Goal: Task Accomplishment & Management: Use online tool/utility

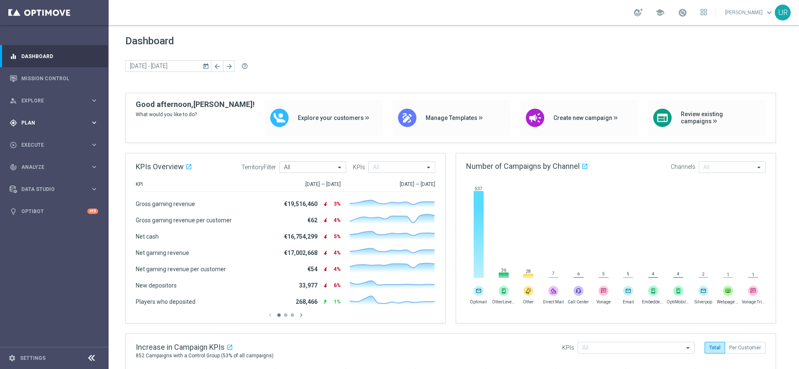
click at [96, 126] on icon "keyboard_arrow_right" at bounding box center [94, 123] width 8 height 8
click at [96, 164] on icon "keyboard_arrow_right" at bounding box center [94, 165] width 8 height 8
click at [45, 176] on link "Optimail" at bounding box center [56, 177] width 61 height 7
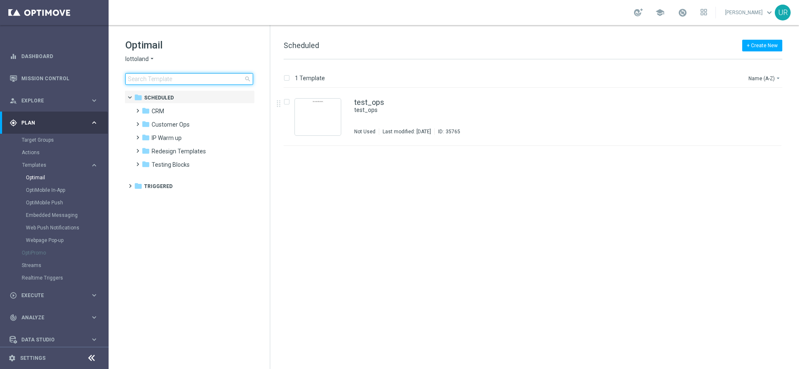
click at [218, 81] on input at bounding box center [189, 79] width 128 height 12
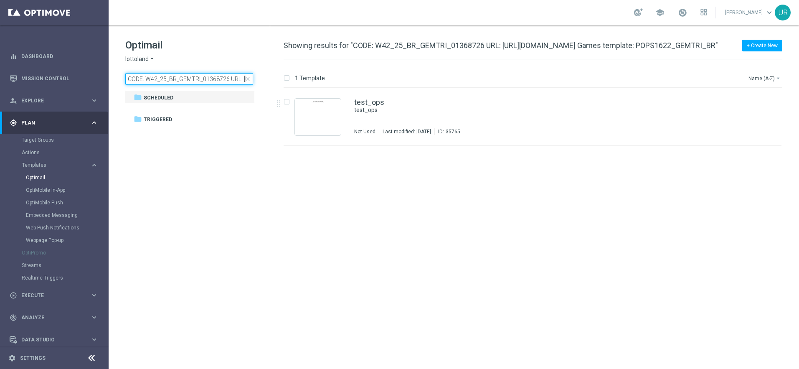
scroll to position [0, 285]
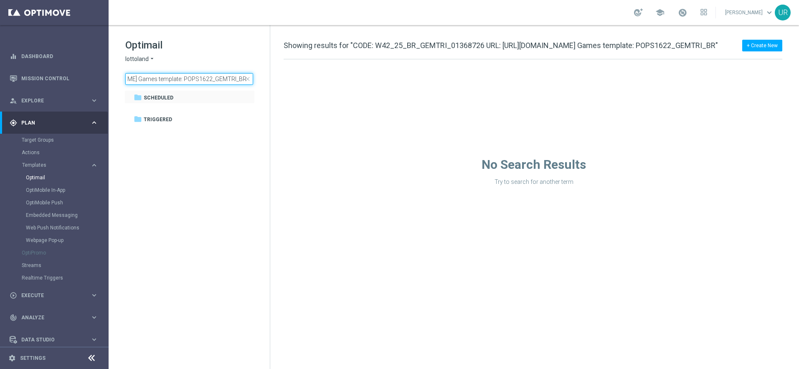
type input "CODE: W42_25_BR_GEMTRI_01368726 URL: https://www.lottoland.bet.br/ob?code=W42_2…"
click at [248, 78] on span "close" at bounding box center [247, 79] width 7 height 7
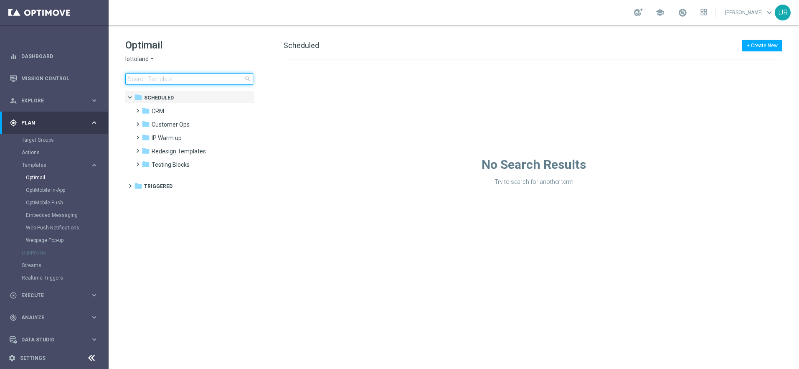
click at [224, 78] on input at bounding box center [189, 79] width 128 height 12
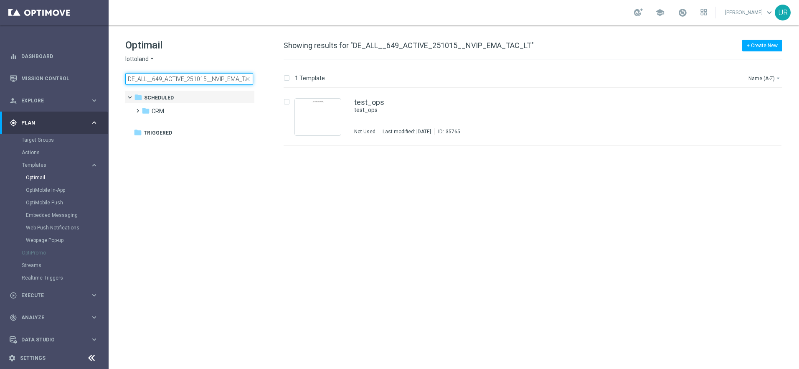
scroll to position [0, 13]
type input "DE_ALL__649_ACTIVE_251015__NVIP_EMA_TAC_LT"
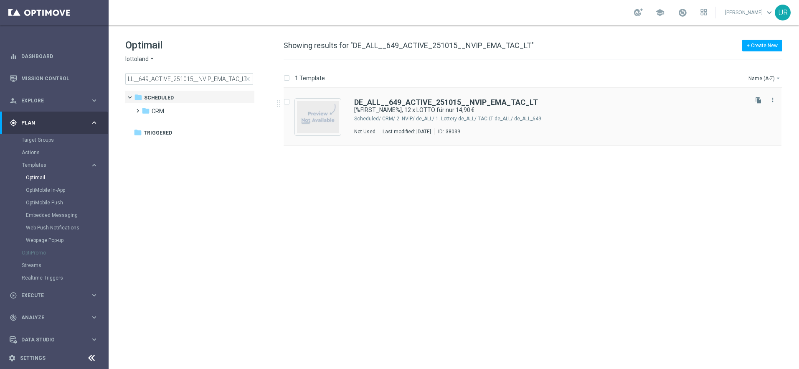
scroll to position [0, 0]
click at [464, 103] on b "DE_ALL__649_ACTIVE_251015__NVIP_EMA_TAC_LT" at bounding box center [446, 102] width 184 height 9
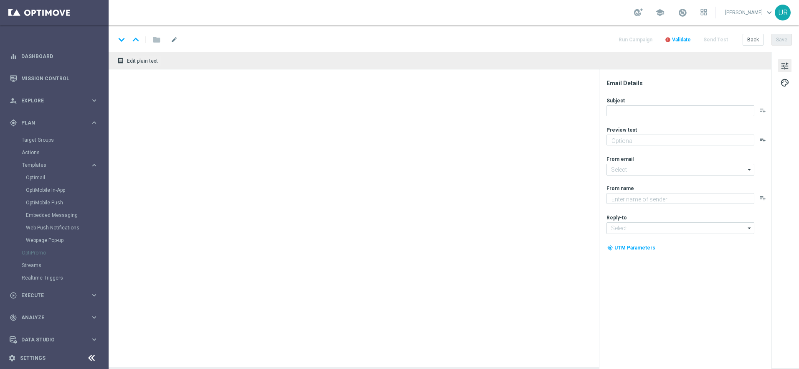
type textarea "LOTTO 6aus49 mit S77 & S6 zum Sparpreis."
type textarea "Lottoland"
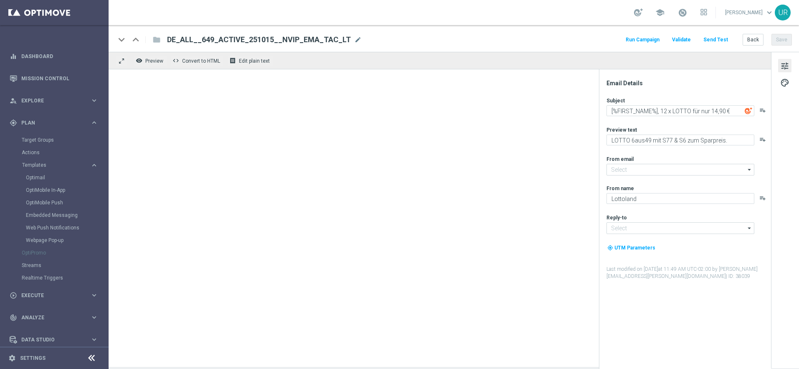
type input "[EMAIL_ADDRESS][DOMAIN_NAME]"
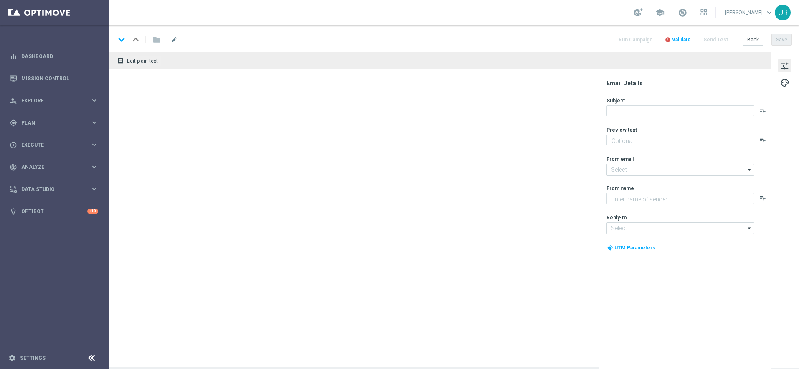
type textarea "LOTTO 6aus49 mit S77 & S6 zum Sparpreis."
type textarea "Lottoland"
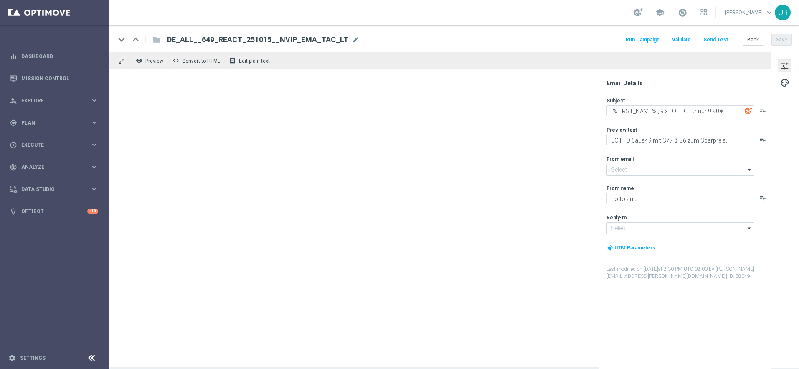
type input "mail@crm.lottoland.com"
type input "service@lottoland.com"
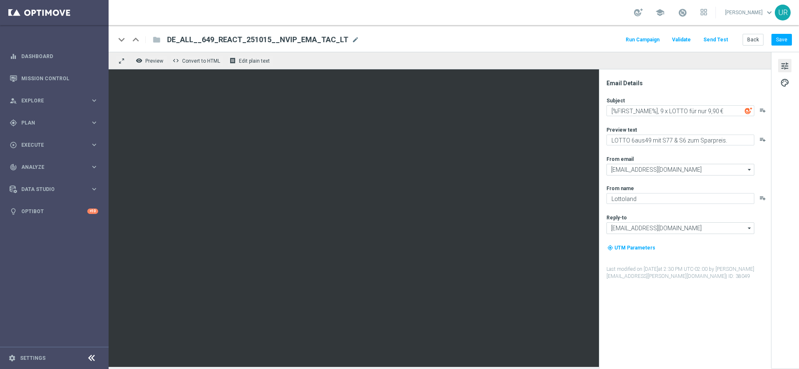
click at [719, 40] on button "Send Test" at bounding box center [715, 39] width 27 height 11
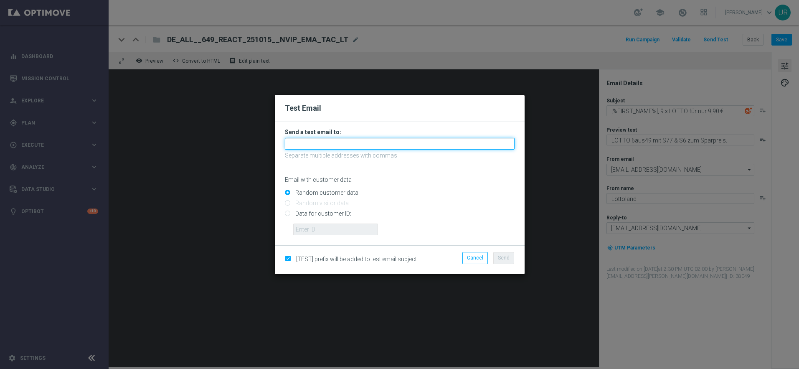
click at [363, 147] on input "text" at bounding box center [400, 144] width 230 height 12
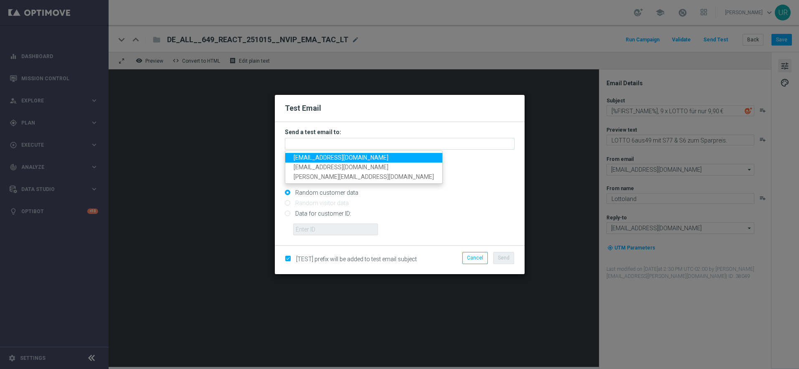
click at [302, 157] on span "ulrikarosendahl68@gmail.com" at bounding box center [341, 157] width 95 height 7
type input "ulrikarosendahl68@gmail.com"
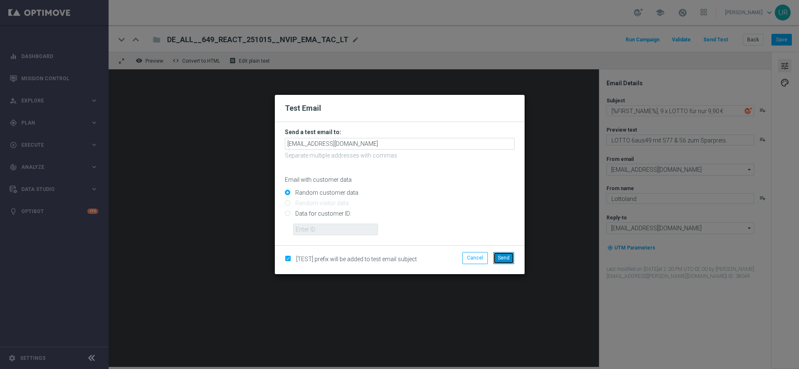
click at [507, 259] on span "Send" at bounding box center [504, 258] width 12 height 6
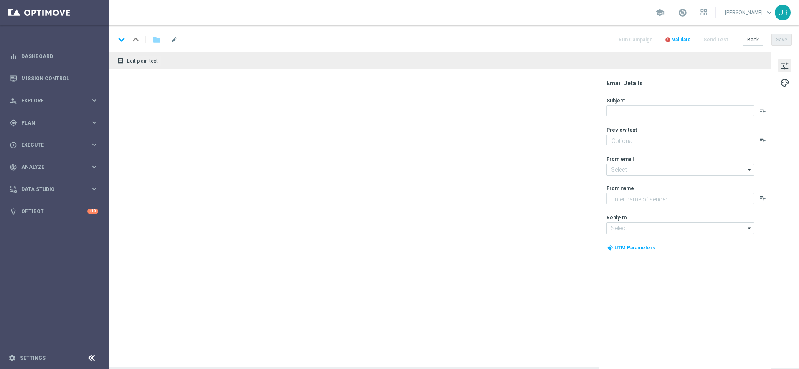
type textarea "LOTTO 6aus49 mit S77 & S6 zum Sparpreis."
type input "mail@crm.lottoland.com"
type textarea "Lottoland"
type input "service@lottoland.com"
type textarea "LOTTO 6aus49 mit S77 & S6 zum Sparpreis."
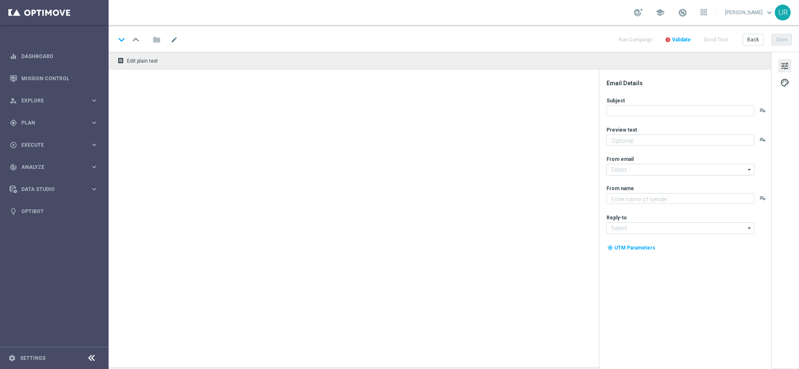
type textarea "Lottoland"
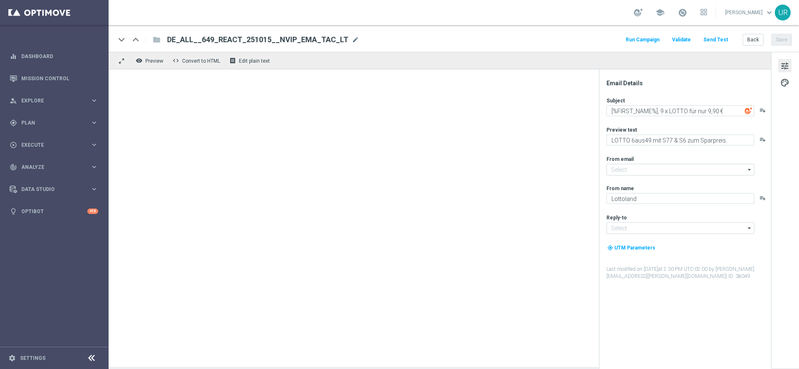
type input "[EMAIL_ADDRESS][DOMAIN_NAME]"
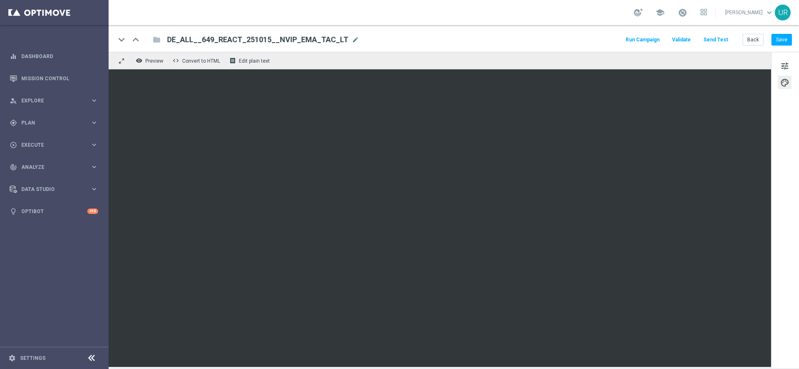
click at [719, 40] on button "Send Test" at bounding box center [715, 39] width 27 height 11
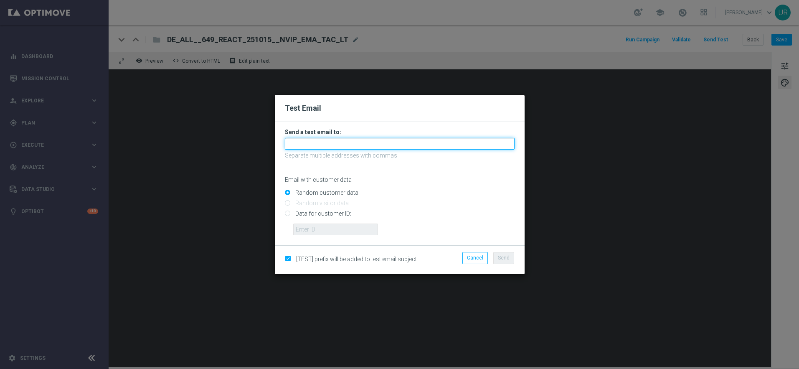
click at [437, 143] on input "text" at bounding box center [400, 144] width 230 height 12
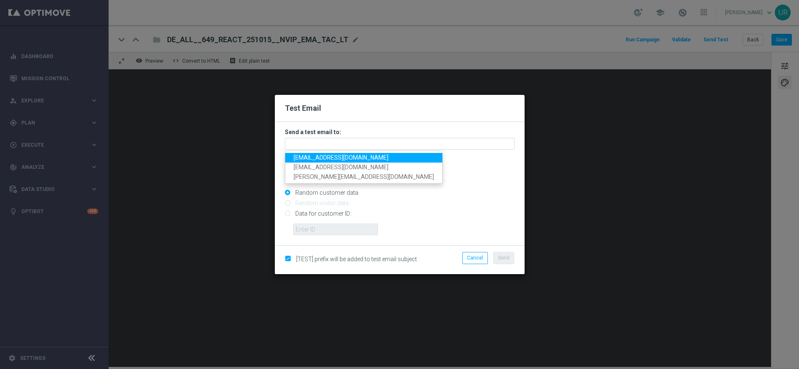
click at [309, 159] on span "ulrikarosendahl68@gmail.com" at bounding box center [341, 157] width 95 height 7
type input "ulrikarosendahl68@gmail.com"
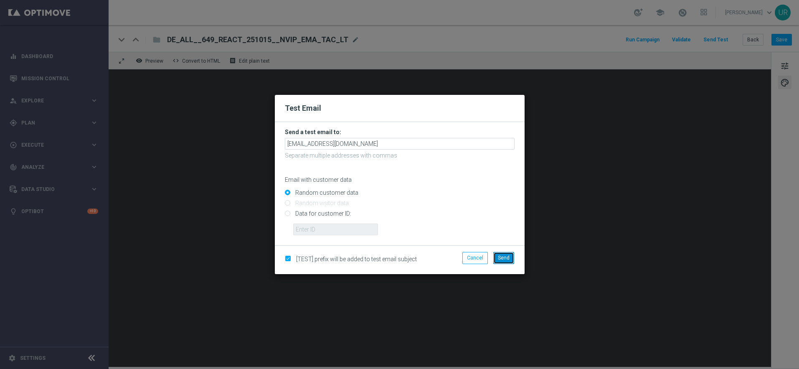
click at [507, 255] on span "Send" at bounding box center [504, 258] width 12 height 6
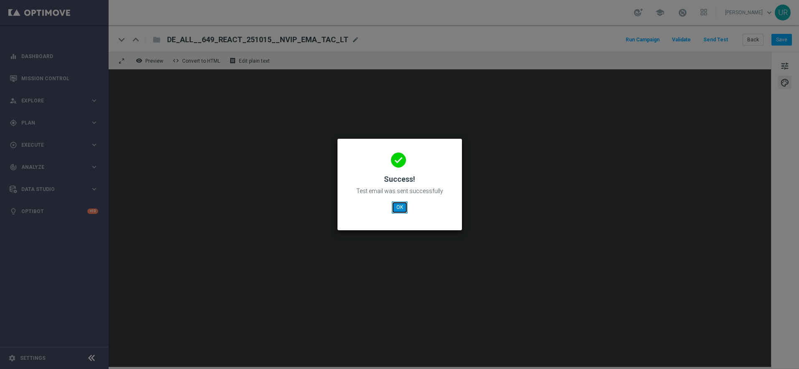
click at [401, 206] on button "OK" at bounding box center [400, 207] width 16 height 12
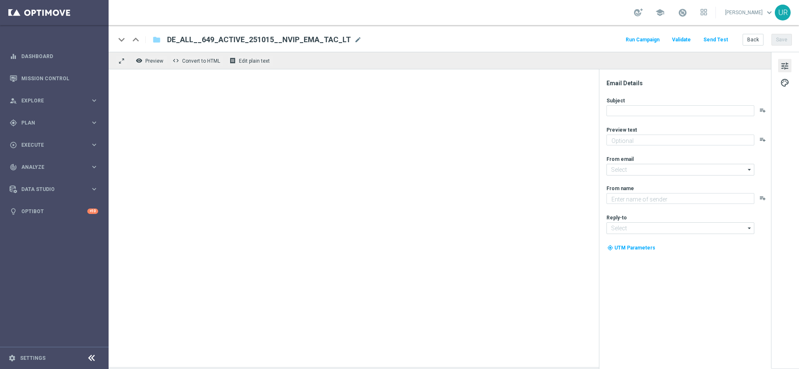
type textarea "LOTTO 6aus49 mit S77 & S6 zum Sparpreis."
type input "[EMAIL_ADDRESS][DOMAIN_NAME]"
type textarea "Lottoland"
type input "[EMAIL_ADDRESS][DOMAIN_NAME]"
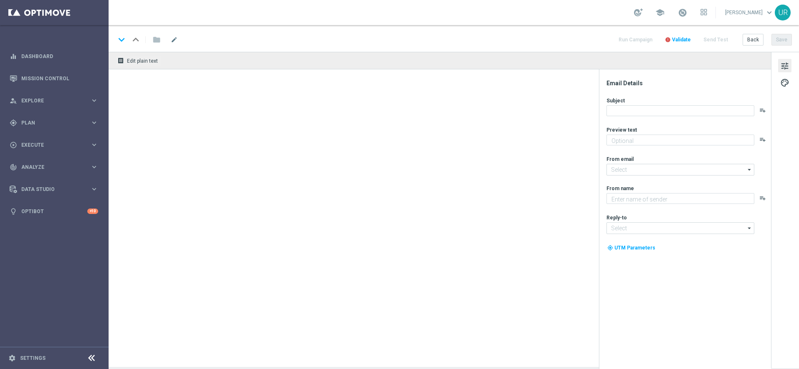
type textarea "LOTTO 6aus49 mit S77 & S6 zum Sparpreis."
type textarea "Lottoland"
type input "[EMAIL_ADDRESS][DOMAIN_NAME]"
type textarea "LOTTO 6aus49 mit S77 & S6 zum Sparpreis."
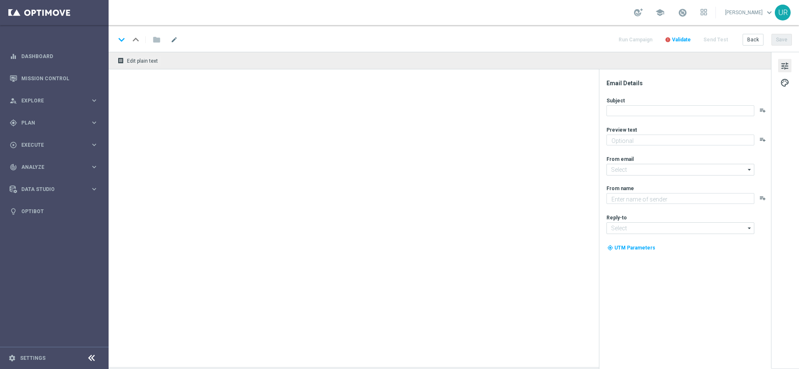
type textarea "Lottoland"
type input "[EMAIL_ADDRESS][DOMAIN_NAME]"
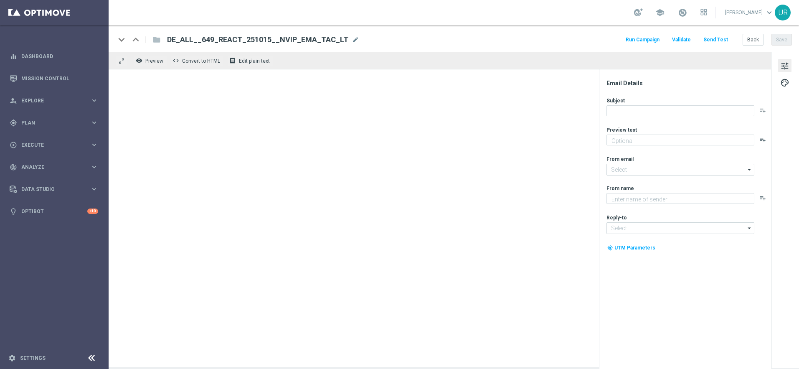
type textarea "LOTTO 6aus49 mit S77 & S6 zum Sparpreis."
type textarea "Lottoland"
type input "[EMAIL_ADDRESS][DOMAIN_NAME]"
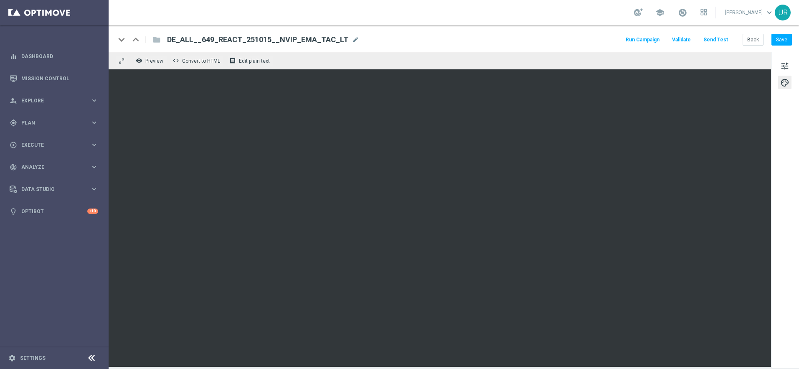
click at [727, 40] on button "Send Test" at bounding box center [715, 39] width 27 height 11
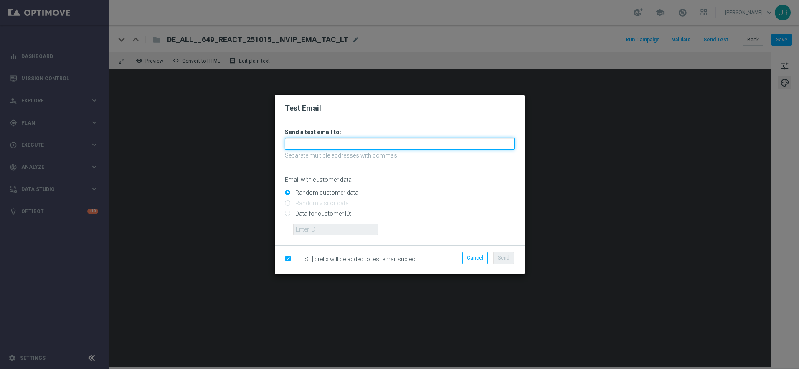
click at [401, 140] on input "text" at bounding box center [400, 144] width 230 height 12
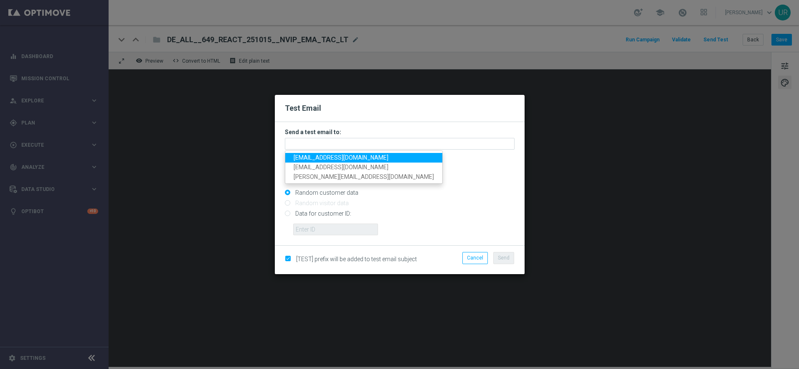
click at [314, 159] on span "ulrikarosendahl68@gmail.com" at bounding box center [341, 157] width 95 height 7
type input "ulrikarosendahl68@gmail.com"
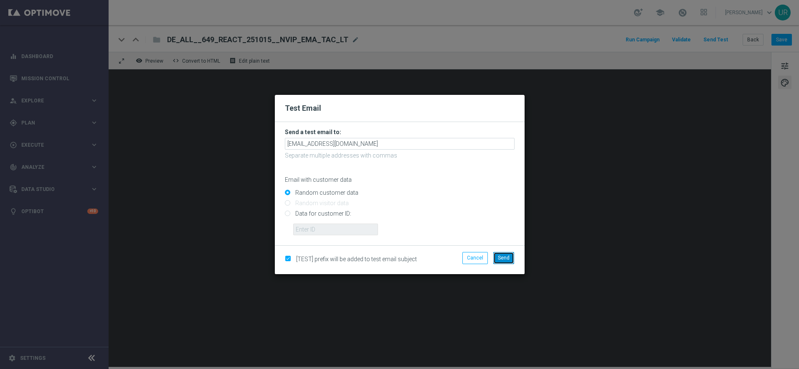
click at [507, 260] on span "Send" at bounding box center [504, 258] width 12 height 6
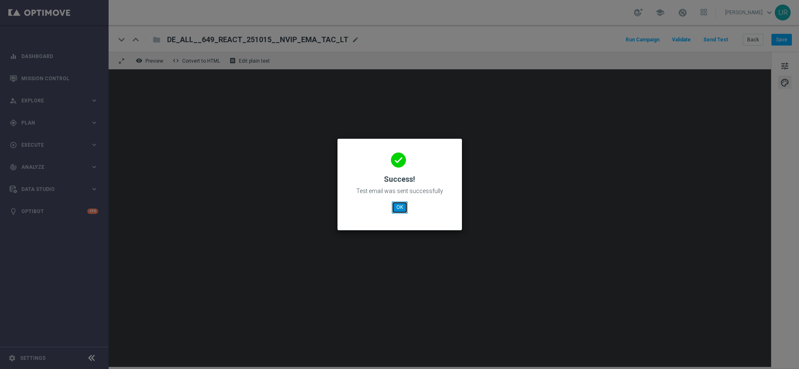
click at [400, 211] on button "OK" at bounding box center [400, 207] width 16 height 12
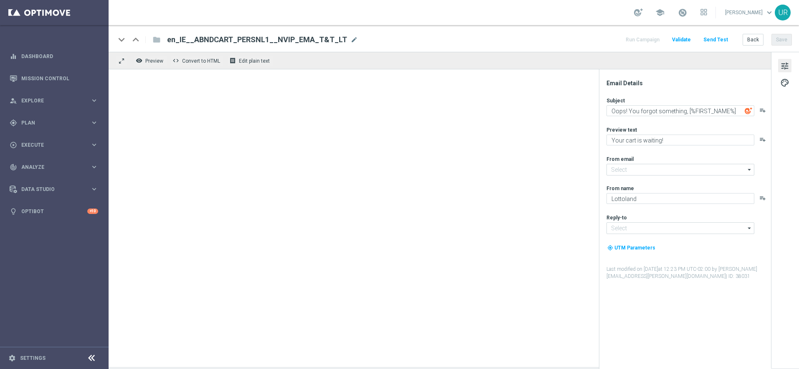
type input "[EMAIL_ADDRESS][DOMAIN_NAME]"
